Goal: Information Seeking & Learning: Learn about a topic

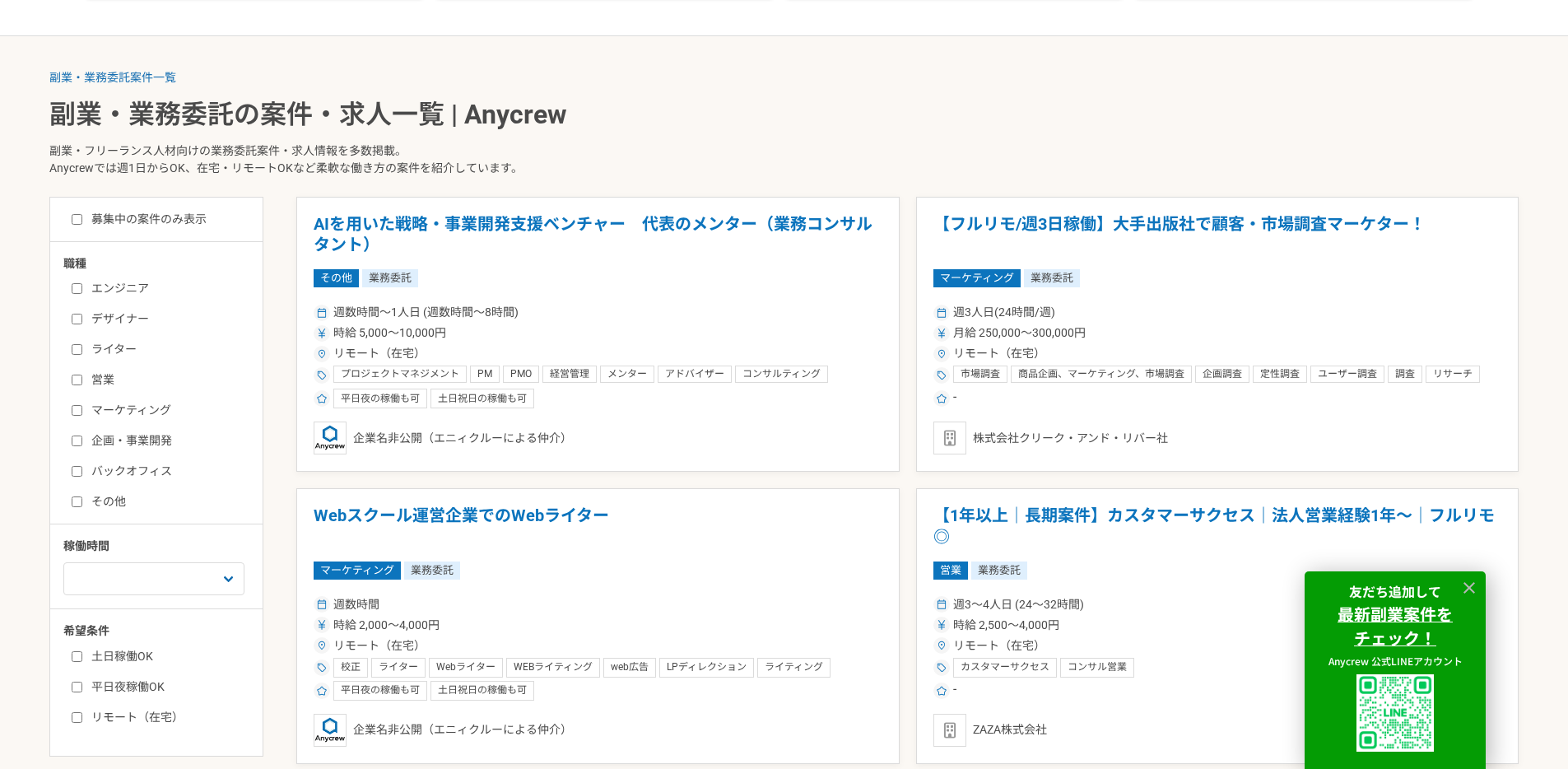
scroll to position [420, 0]
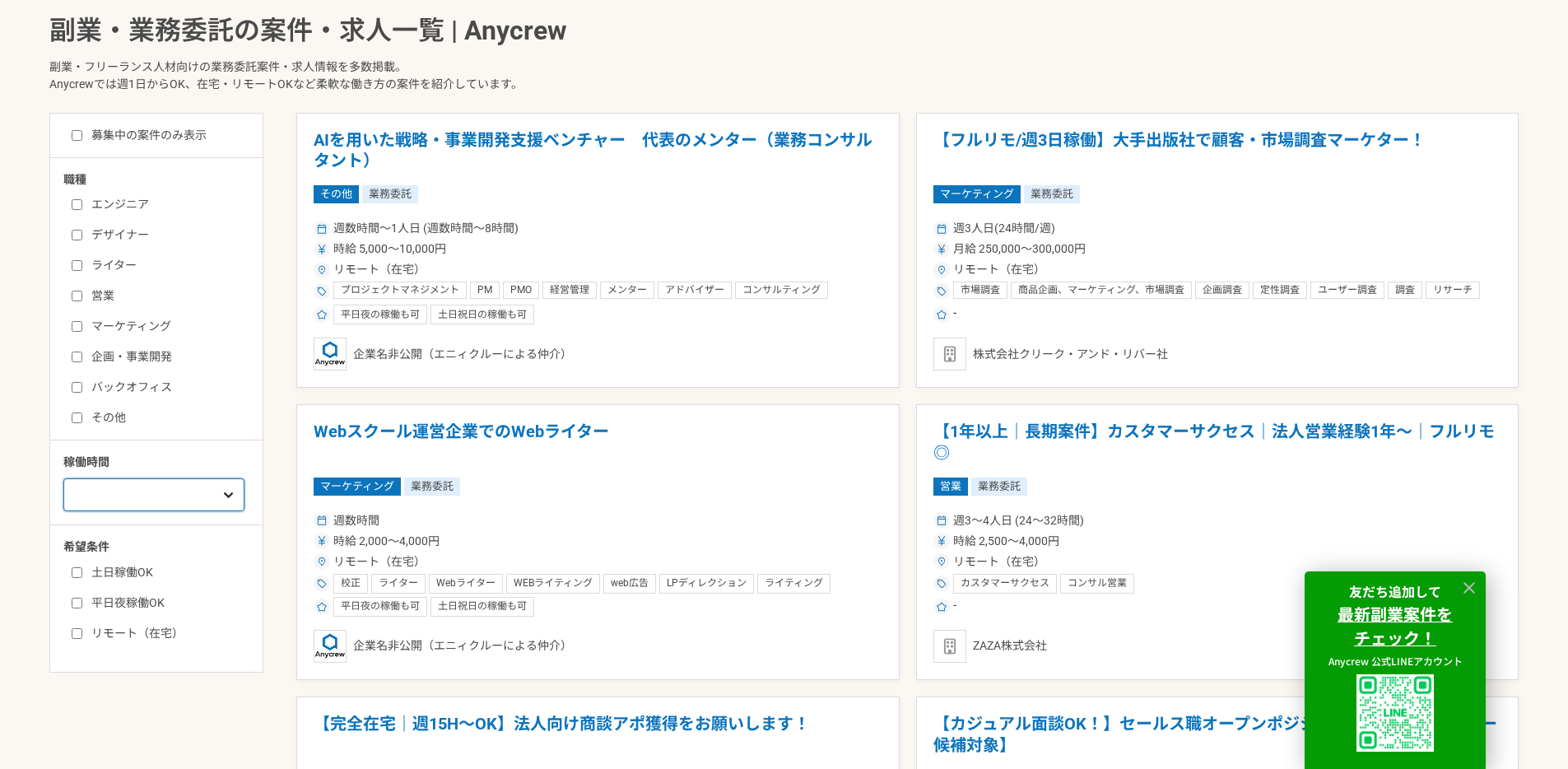
click at [217, 506] on select "週1人日（8時間）以下 週2人日（16時間）以下 週3人日（24時間）以下 週4人日（32時間）以下 週5人日（40時間）以下" at bounding box center [154, 494] width 181 height 33
select select "1"
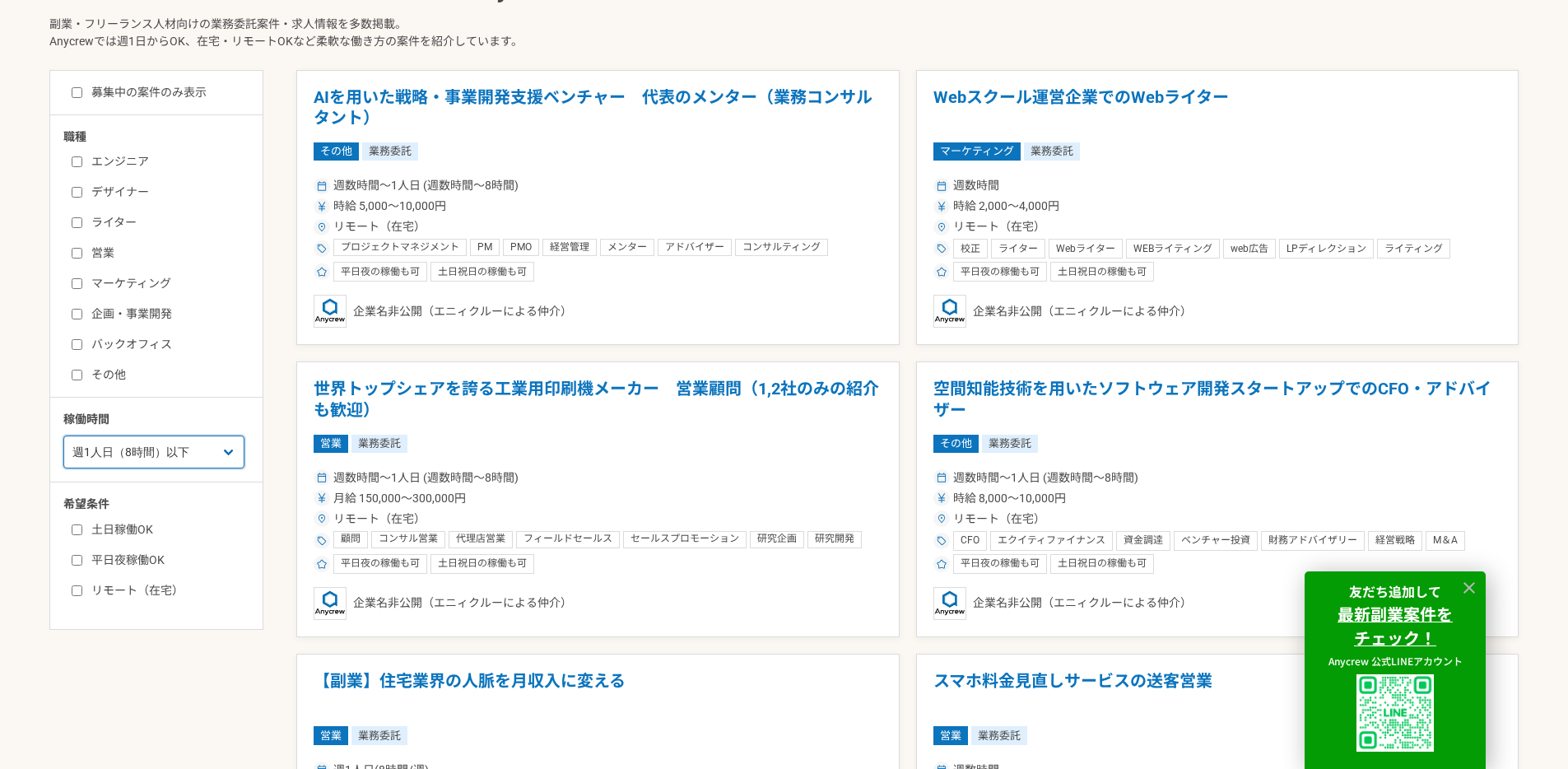
scroll to position [478, 0]
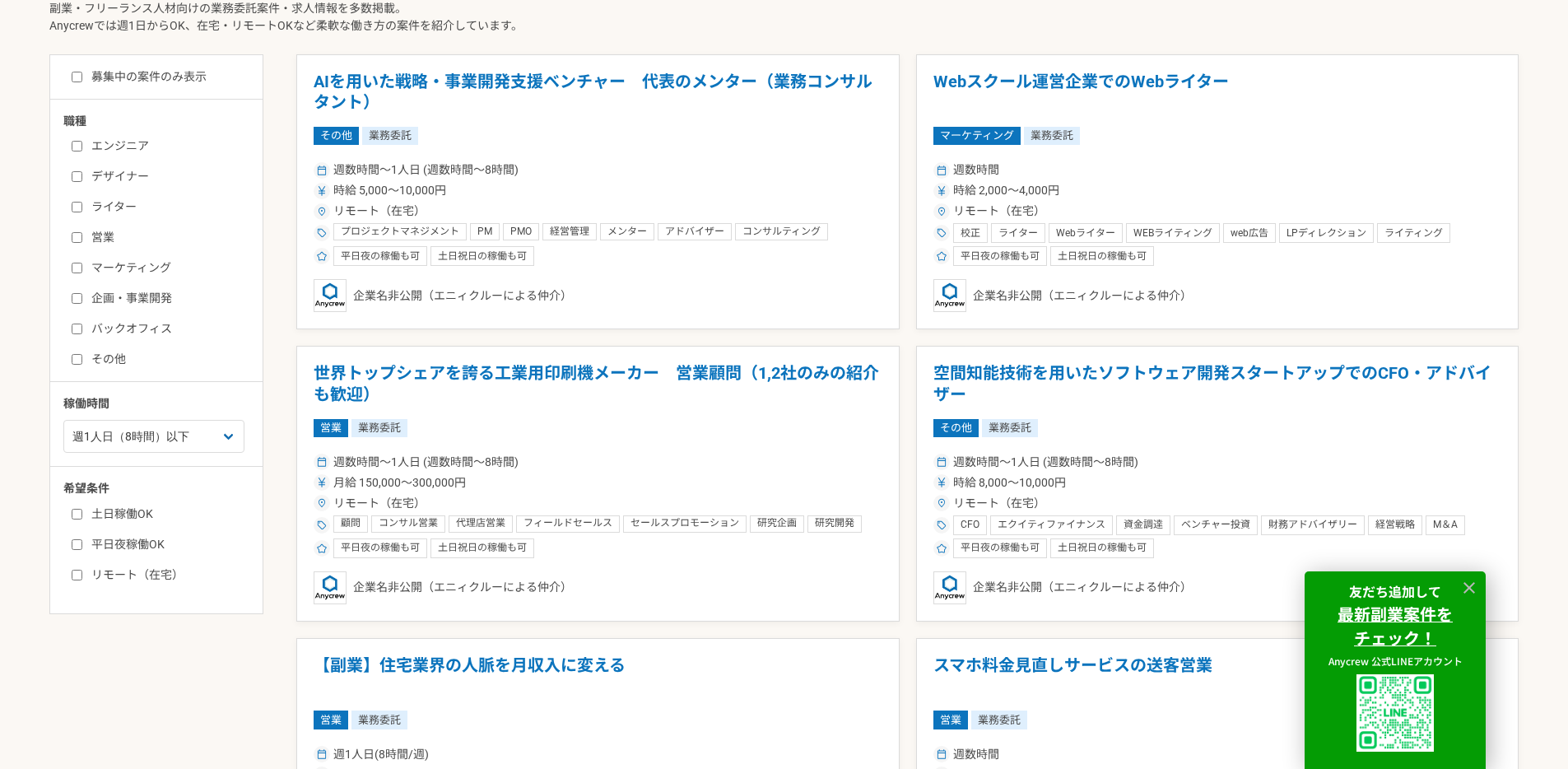
click at [130, 149] on label "エンジニア" at bounding box center [167, 146] width 189 height 17
click at [82, 149] on input "エンジニア" at bounding box center [77, 146] width 11 height 11
checkbox input "true"
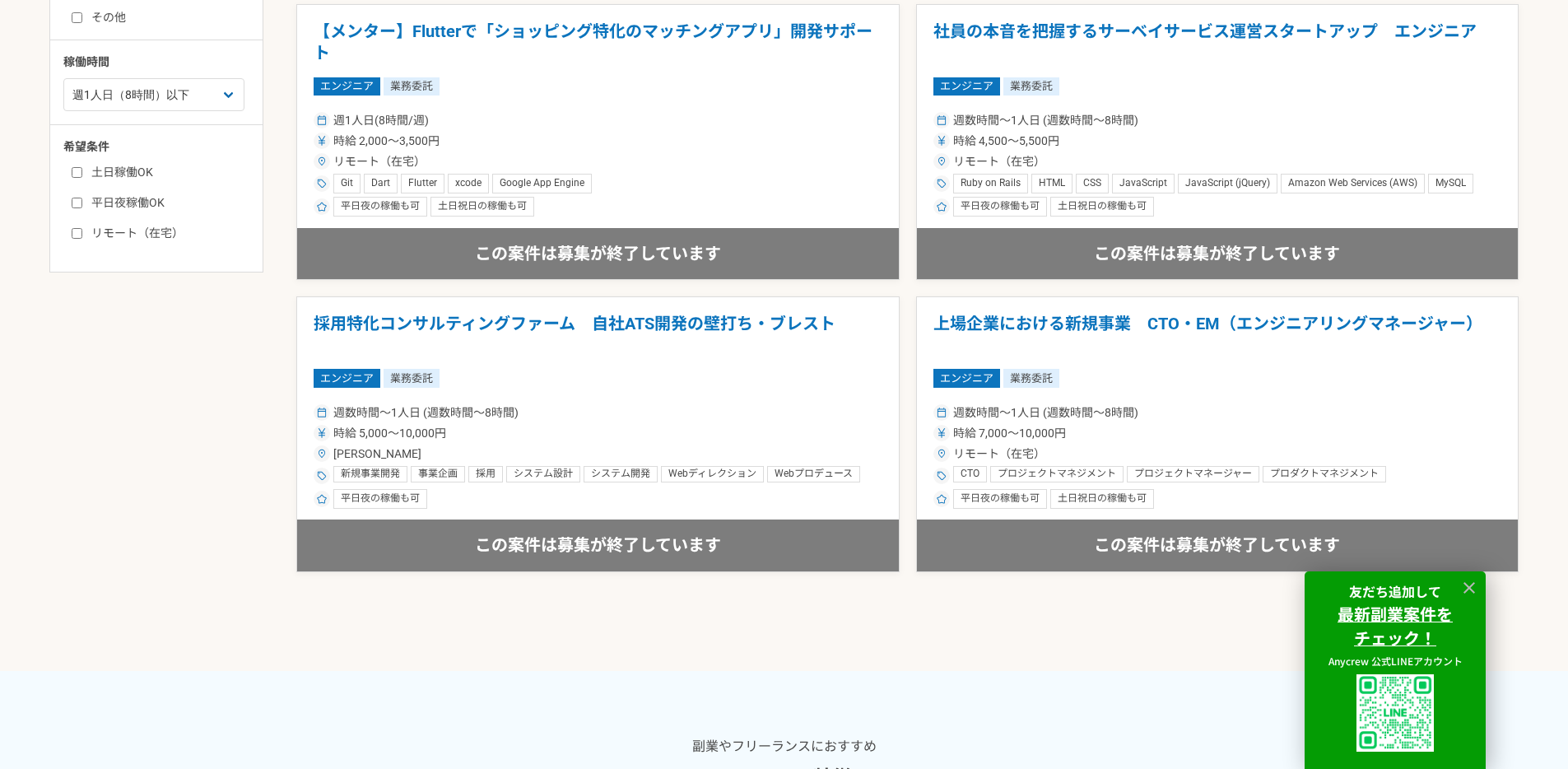
scroll to position [816, 0]
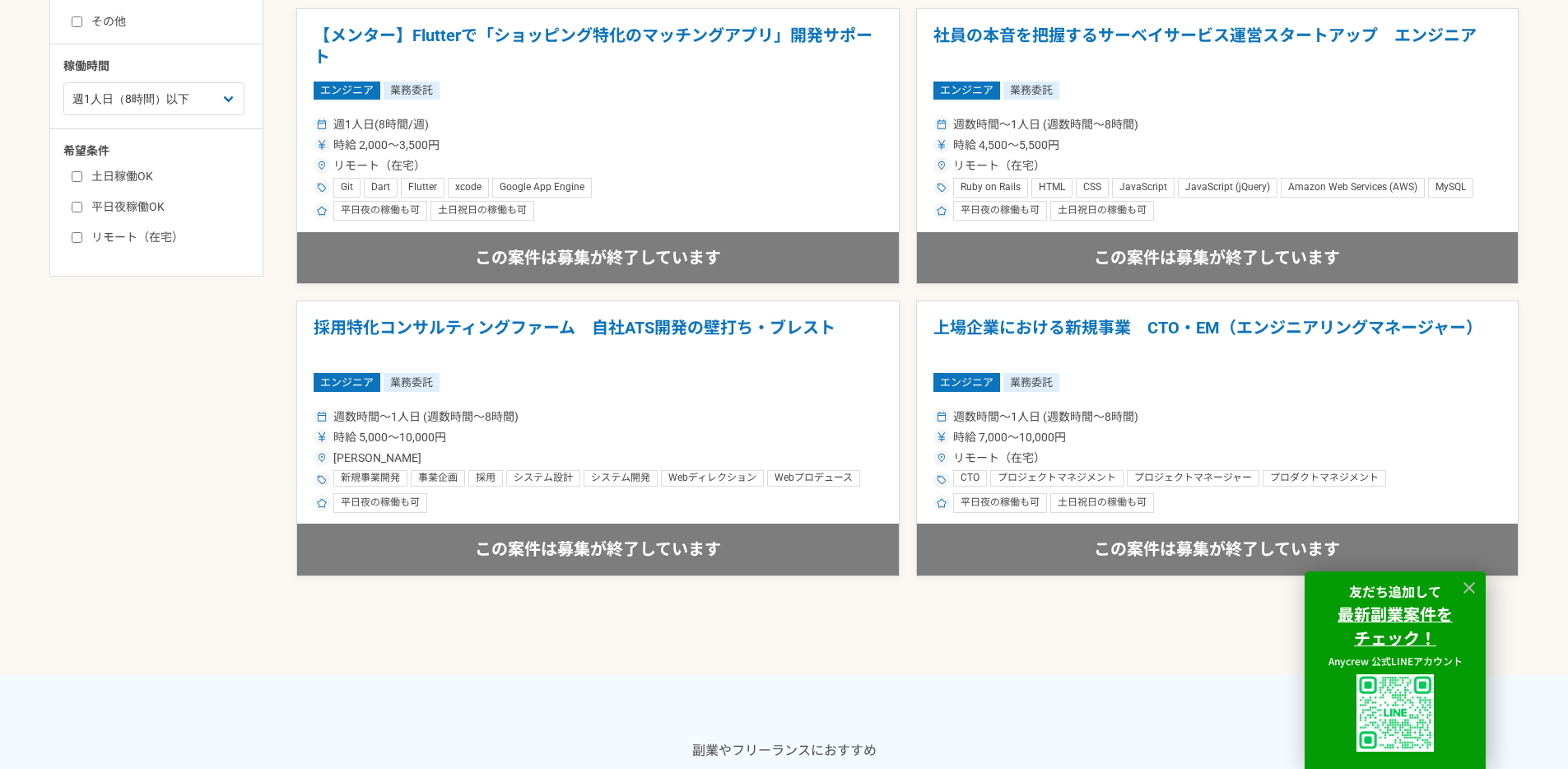
click at [115, 237] on label "リモート（在宅）" at bounding box center [167, 238] width 189 height 17
click at [82, 237] on input "リモート（在宅）" at bounding box center [77, 237] width 11 height 11
checkbox input "true"
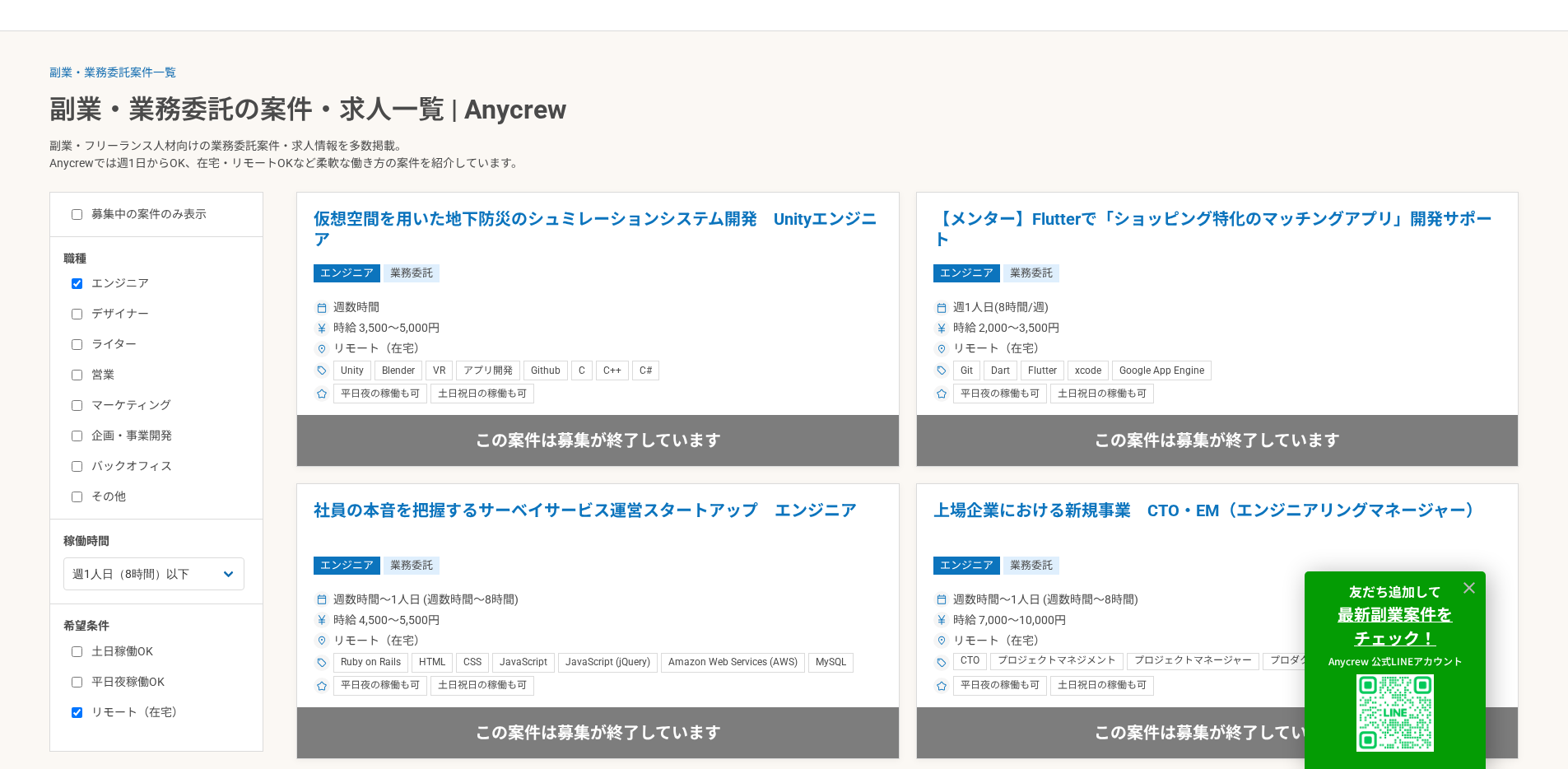
scroll to position [335, 0]
